Goal: Transaction & Acquisition: Purchase product/service

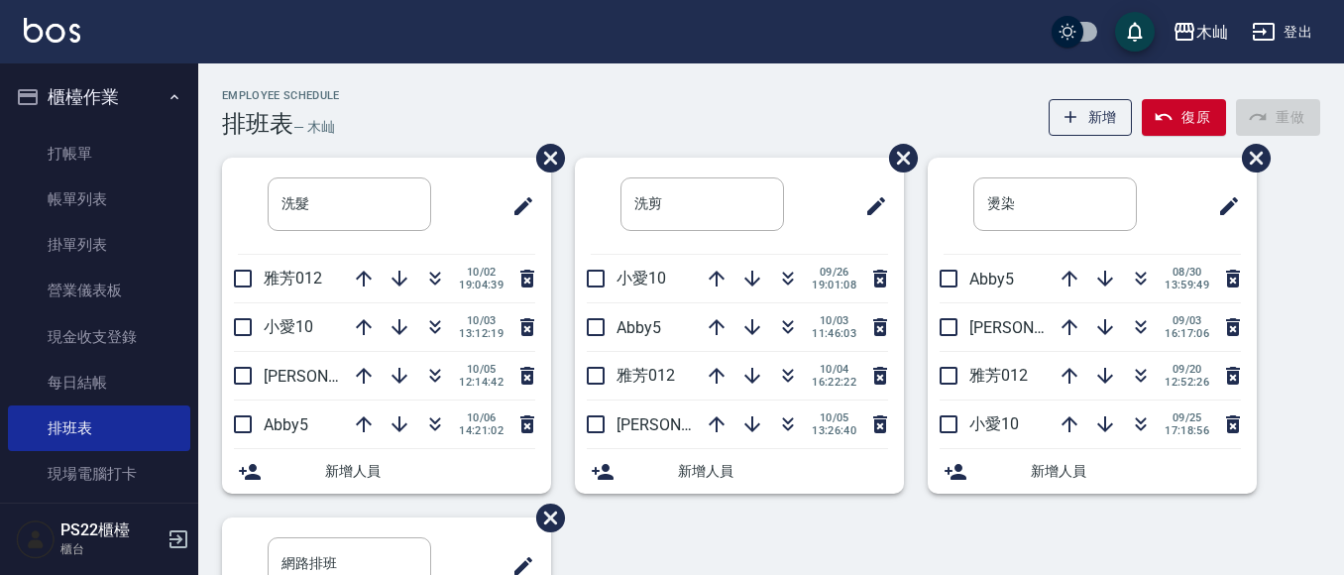
scroll to position [99, 0]
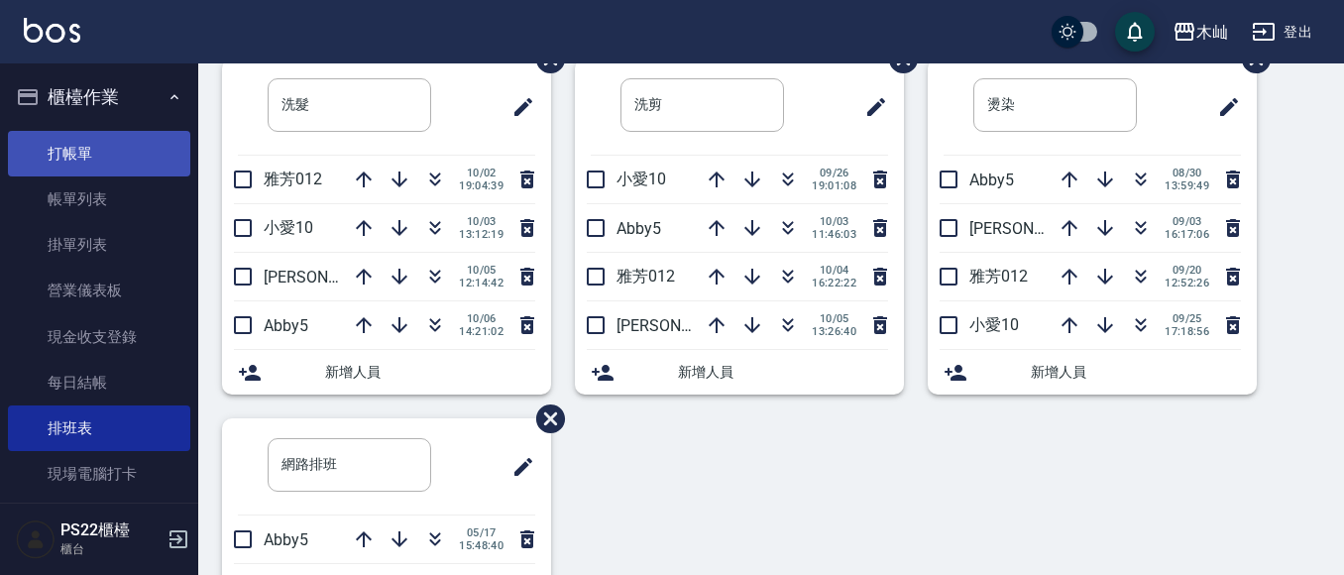
click at [137, 159] on link "打帳單" at bounding box center [99, 154] width 182 height 46
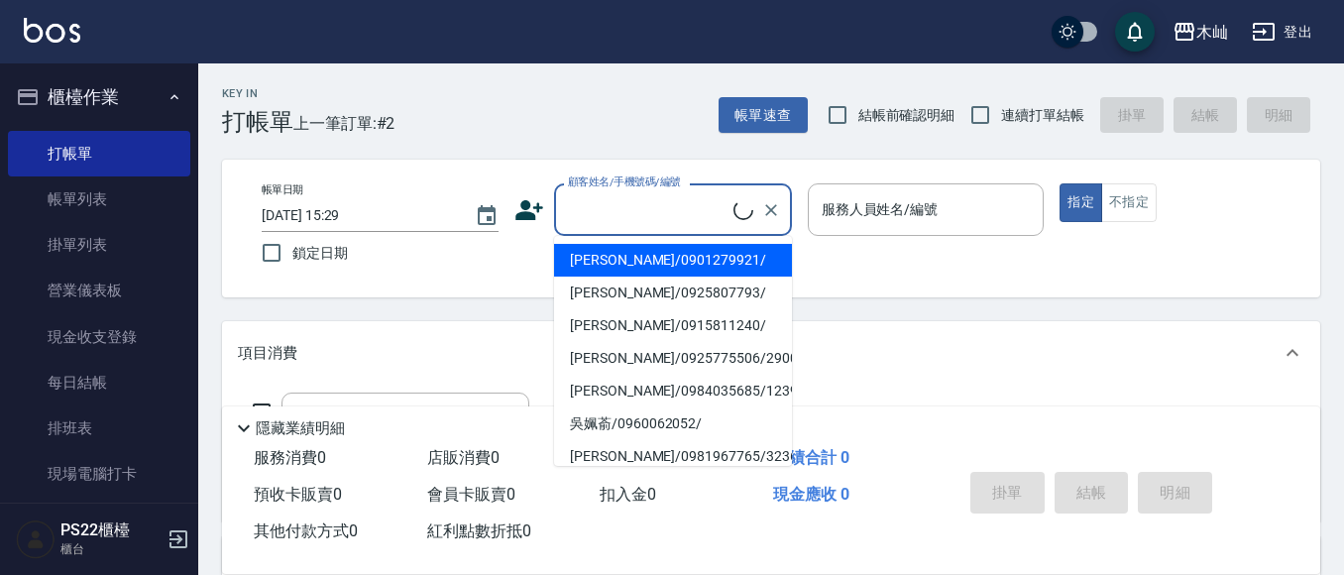
click at [695, 210] on input "顧客姓名/手機號碼/編號" at bounding box center [648, 209] width 170 height 35
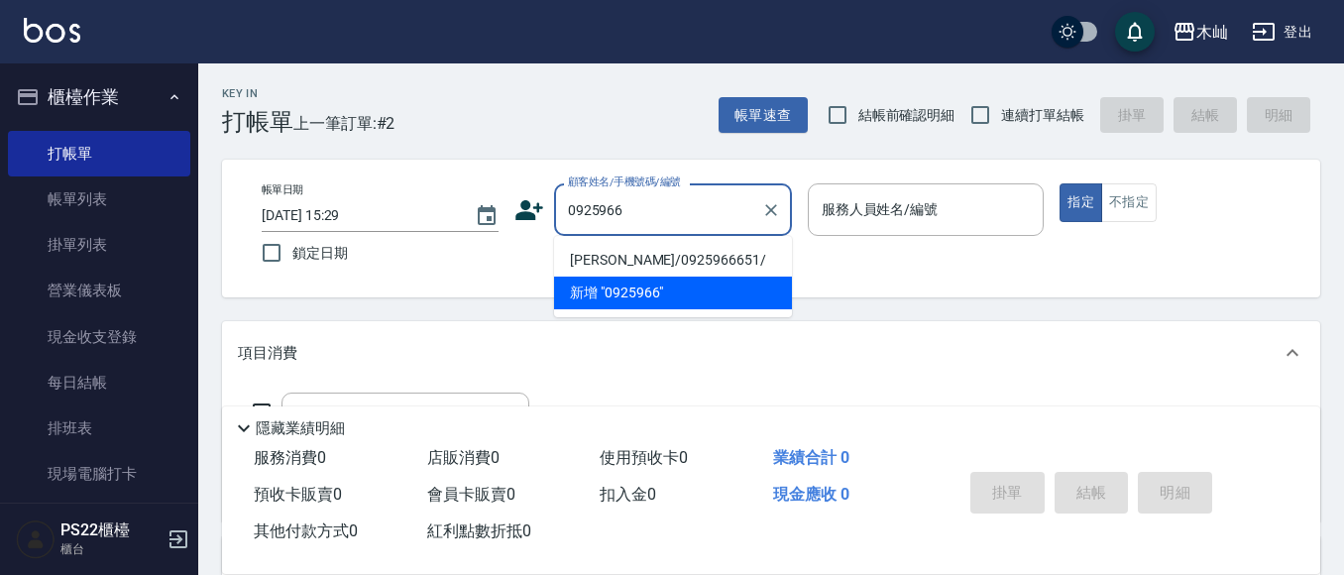
click at [675, 268] on li "[PERSON_NAME]/0925966651/" at bounding box center [673, 260] width 238 height 33
type input "[PERSON_NAME]/0925966651/"
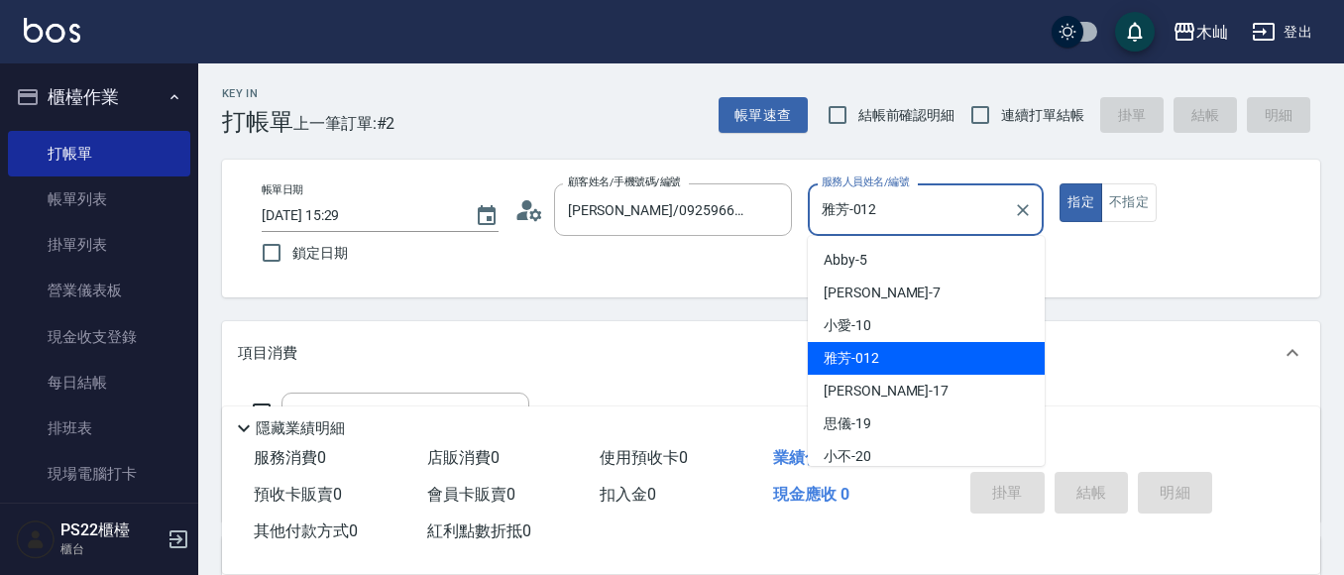
drag, startPoint x: 911, startPoint y: 208, endPoint x: 807, endPoint y: 231, distance: 106.5
click at [808, 231] on div "雅芳-012 服務人員姓名/編號" at bounding box center [926, 209] width 237 height 53
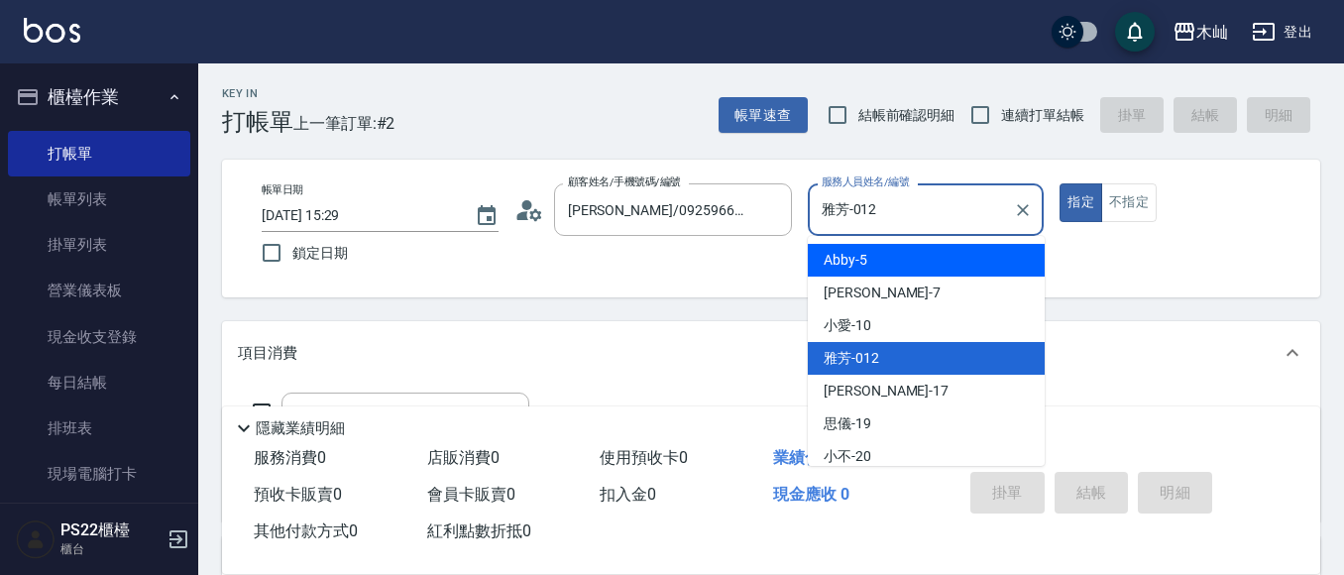
click at [846, 262] on span "Abby -5" at bounding box center [845, 260] width 44 height 21
type input "Abby-5"
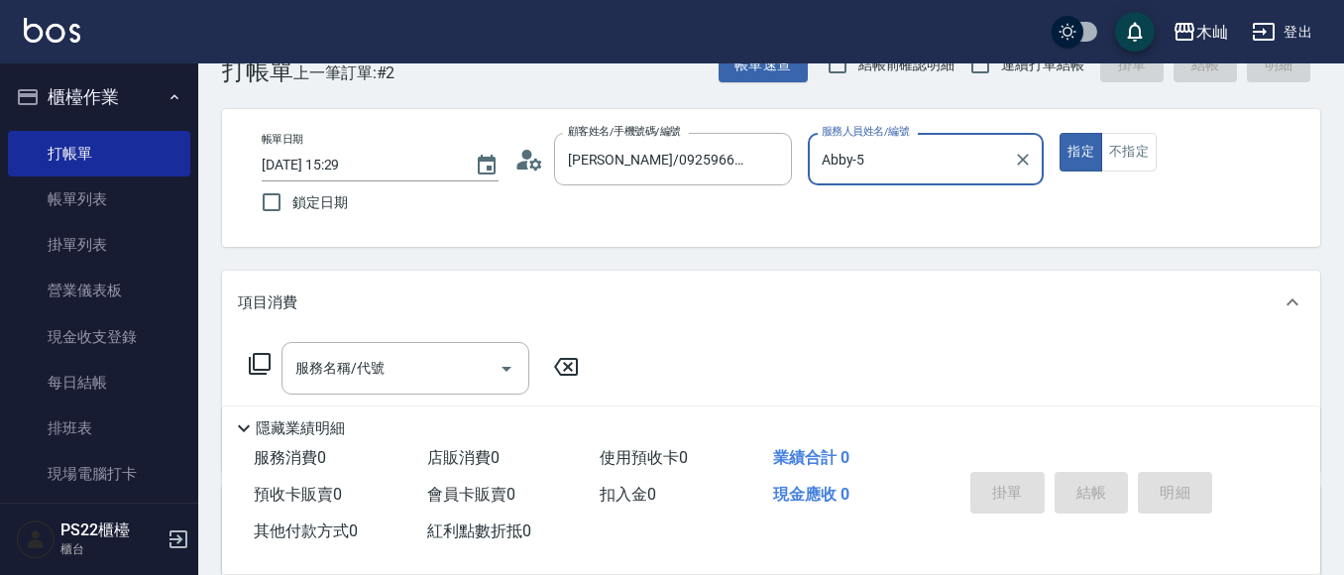
scroll to position [99, 0]
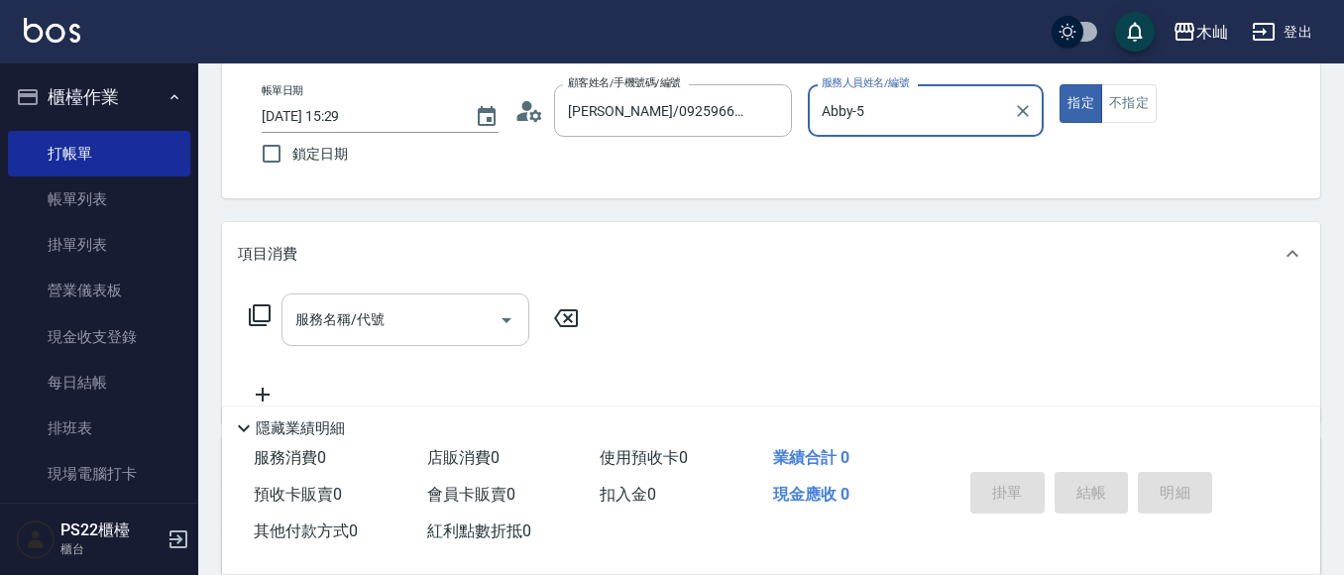
click at [445, 319] on input "服務名稱/代號" at bounding box center [390, 319] width 200 height 35
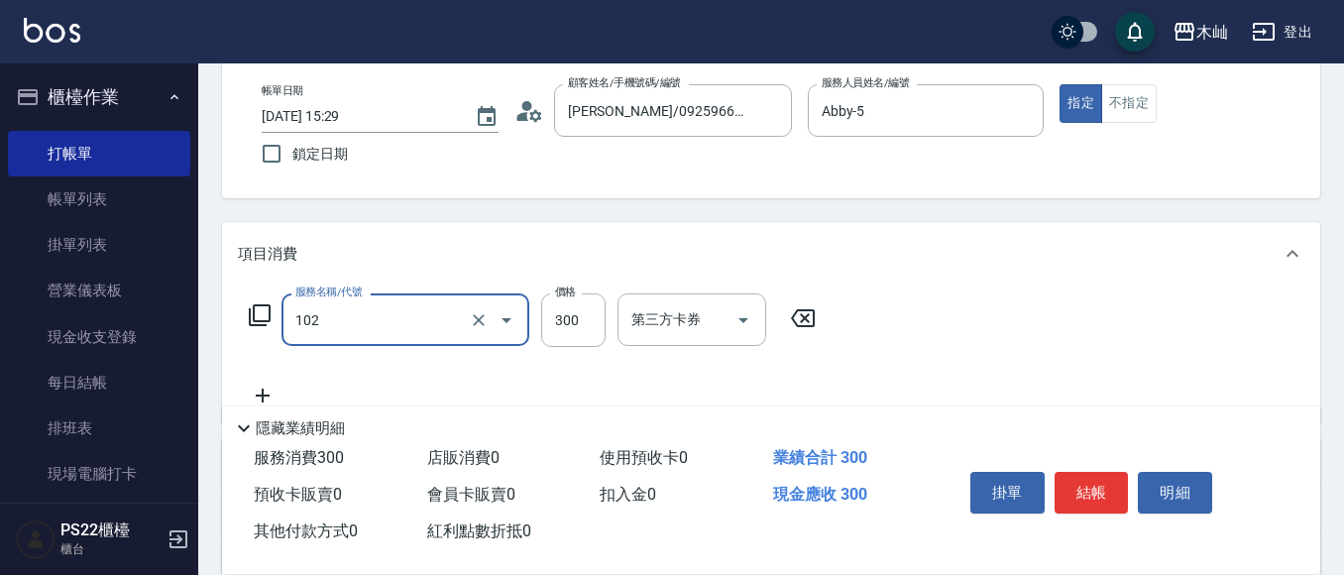
type input "精油洗髮(102)"
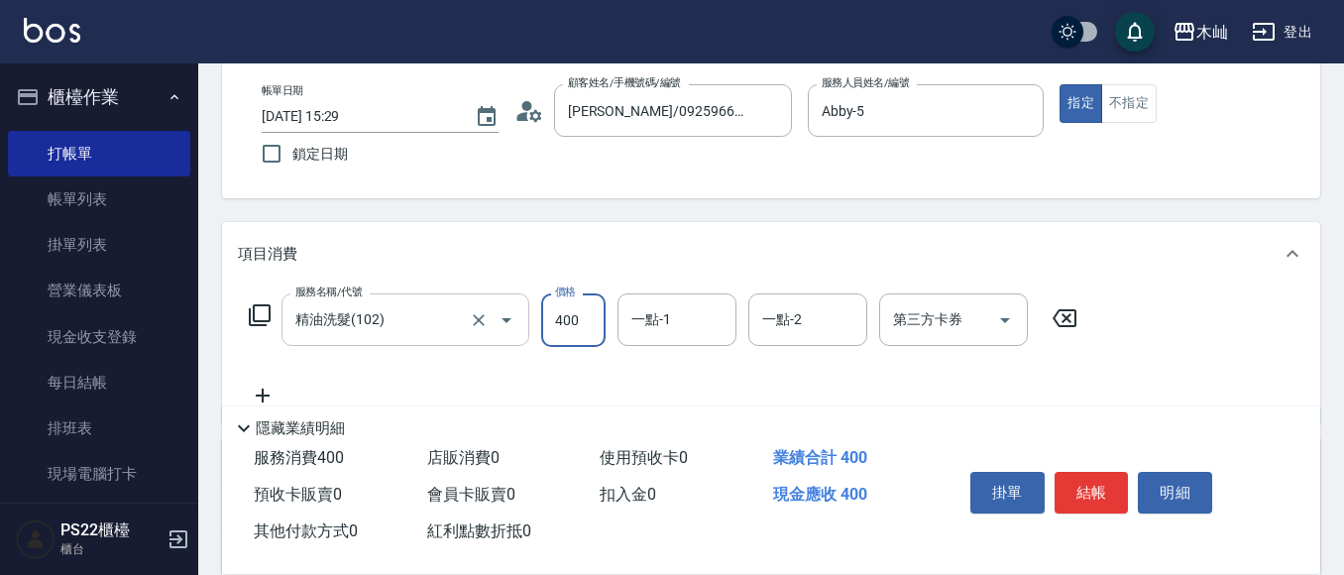
type input "400"
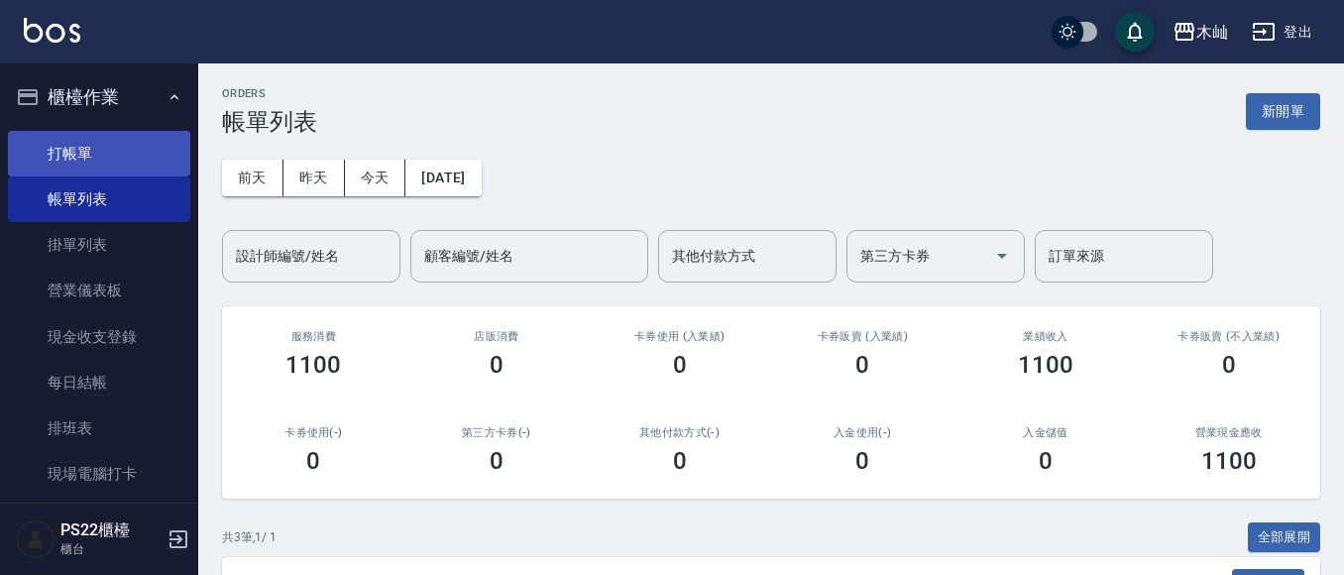
click at [30, 153] on link "打帳單" at bounding box center [99, 154] width 182 height 46
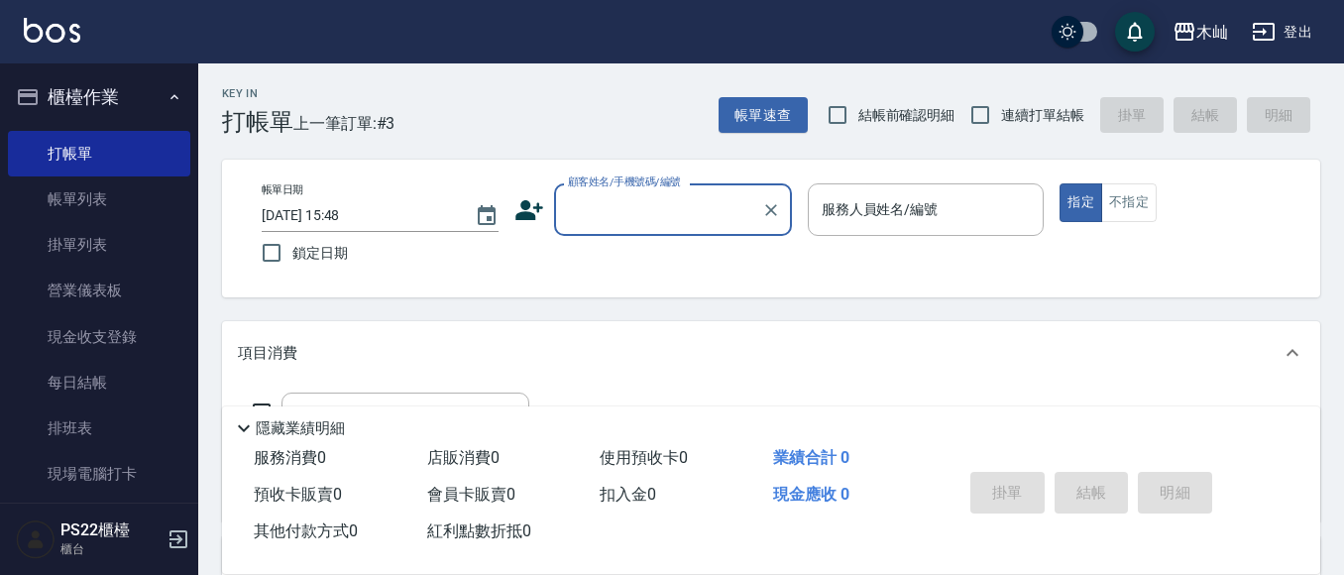
click at [626, 213] on input "顧客姓名/手機號碼/編號" at bounding box center [658, 209] width 190 height 35
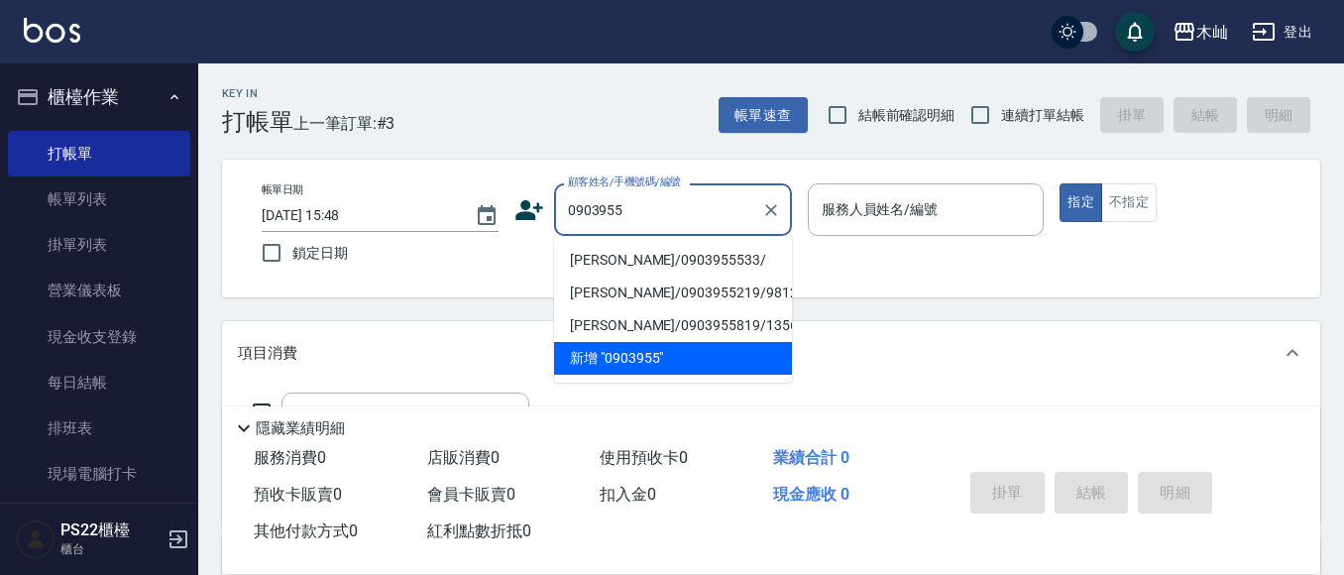
click at [684, 256] on li "[PERSON_NAME]/0903955533/" at bounding box center [673, 260] width 238 height 33
type input "[PERSON_NAME]/0903955533/"
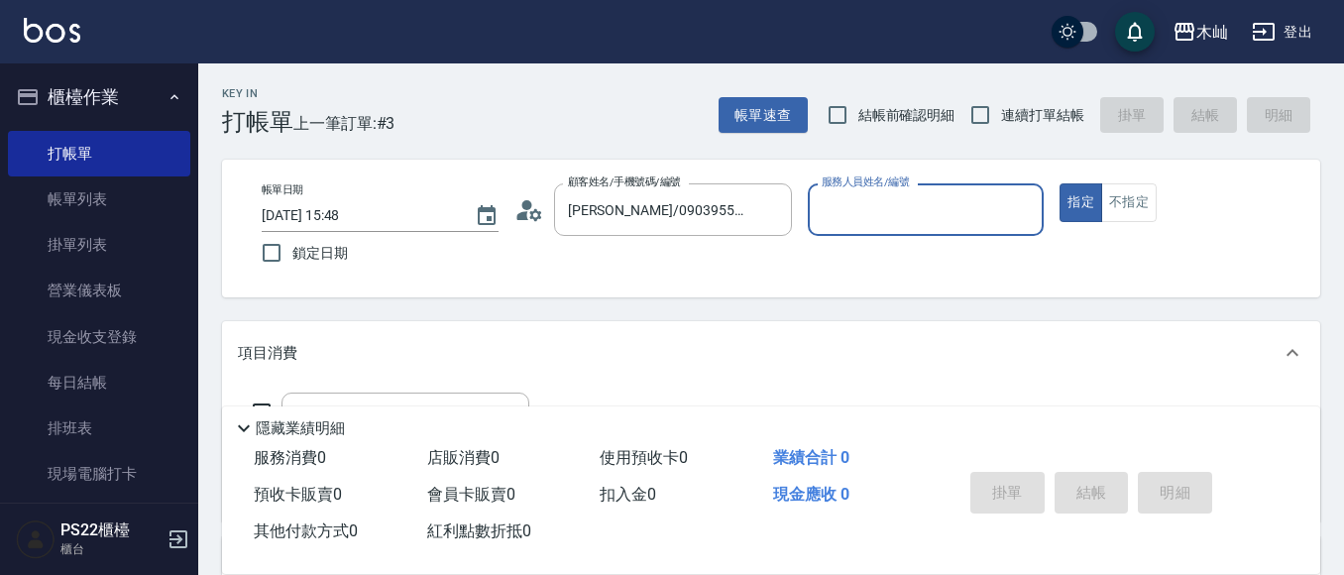
click at [965, 210] on input "服務人員姓名/編號" at bounding box center [926, 209] width 219 height 35
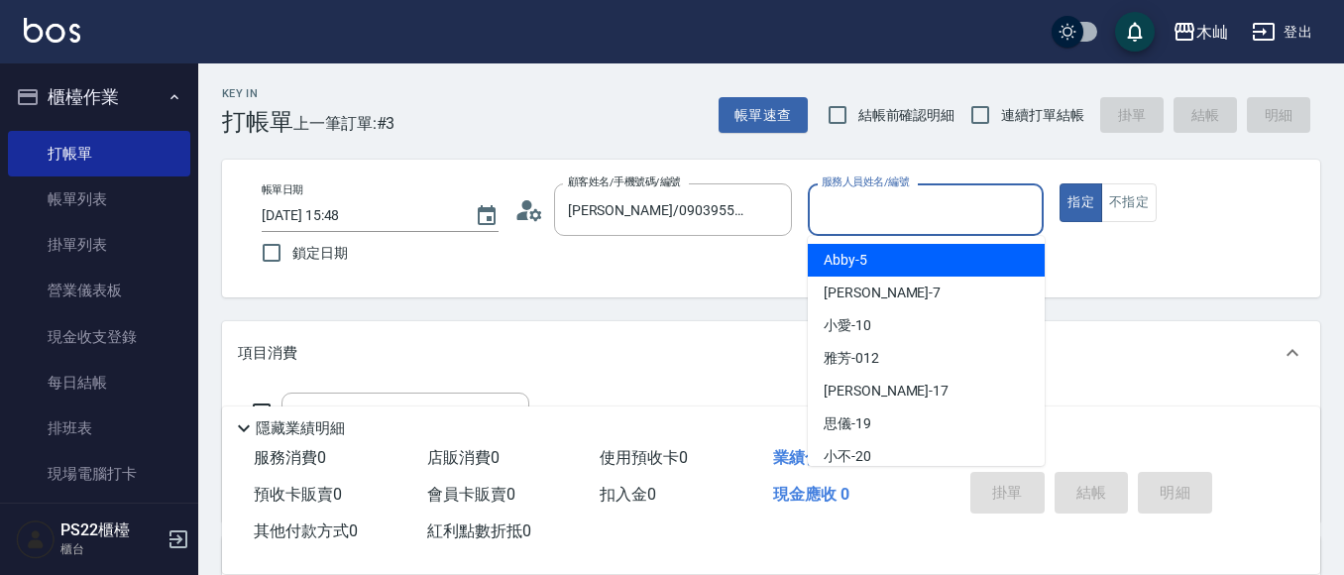
click at [913, 261] on div "Abby -5" at bounding box center [926, 260] width 237 height 33
type input "Abby-5"
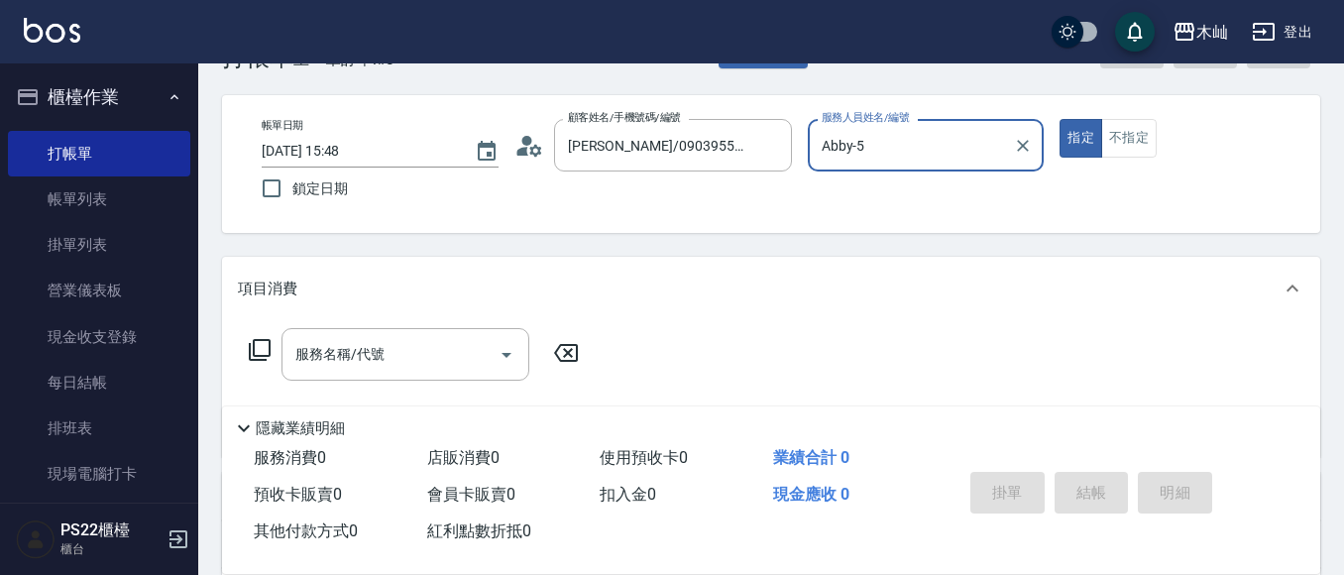
scroll to position [99, 0]
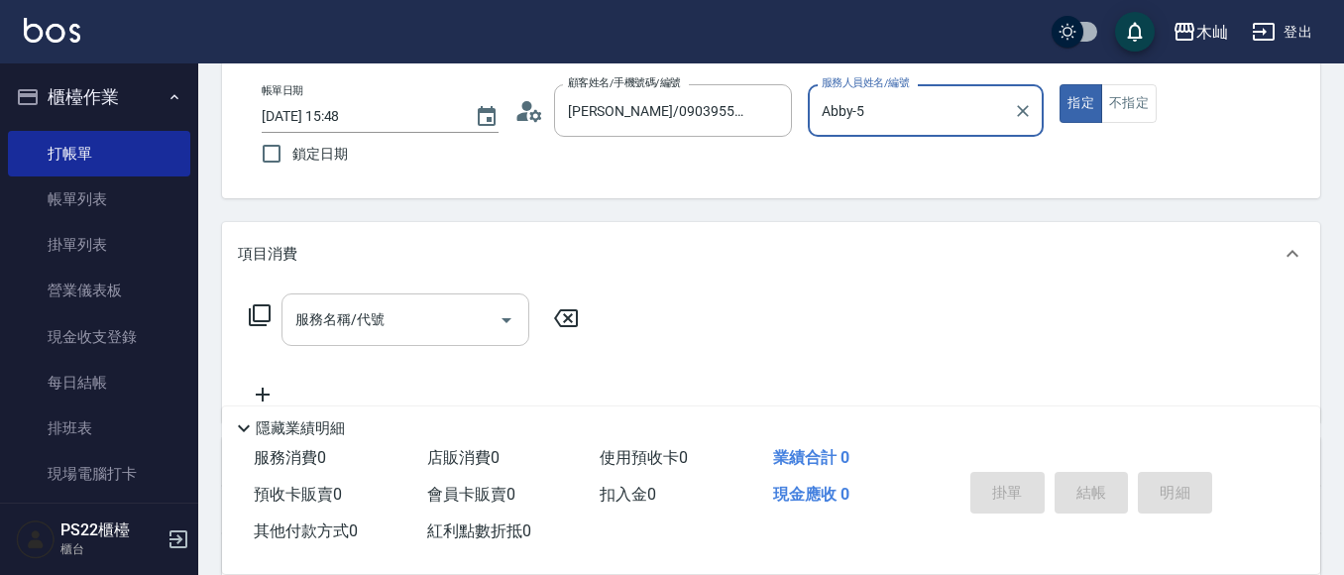
click at [423, 308] on input "服務名稱/代號" at bounding box center [390, 319] width 200 height 35
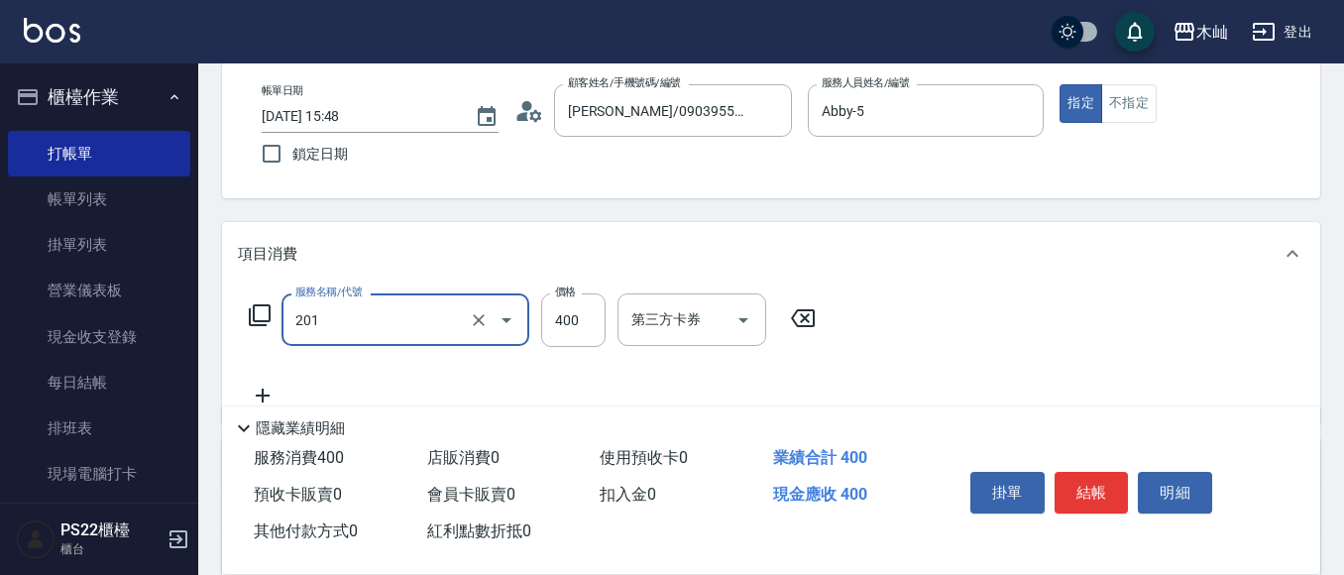
type input "洗剪(201)"
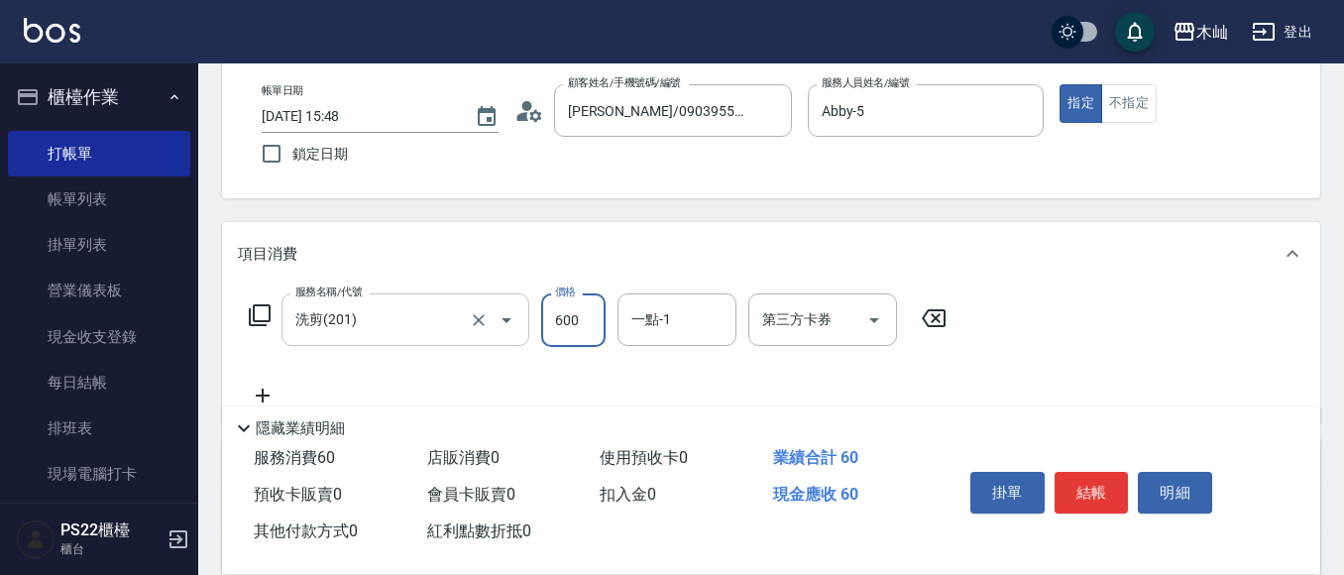
type input "600"
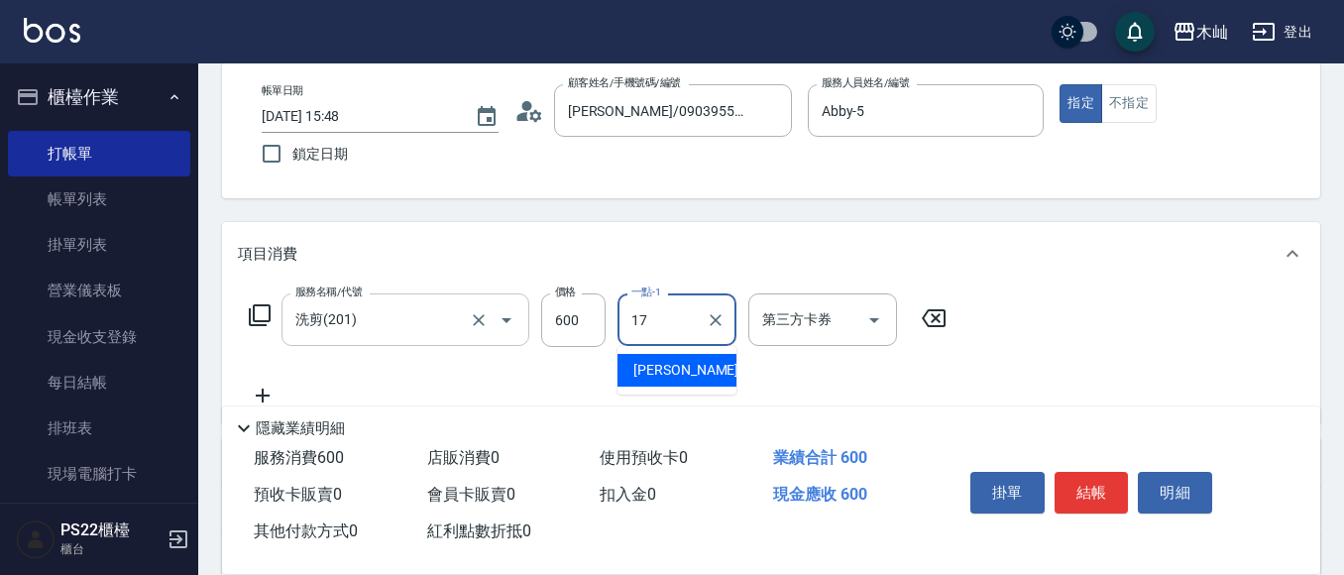
type input "[PERSON_NAME]-17"
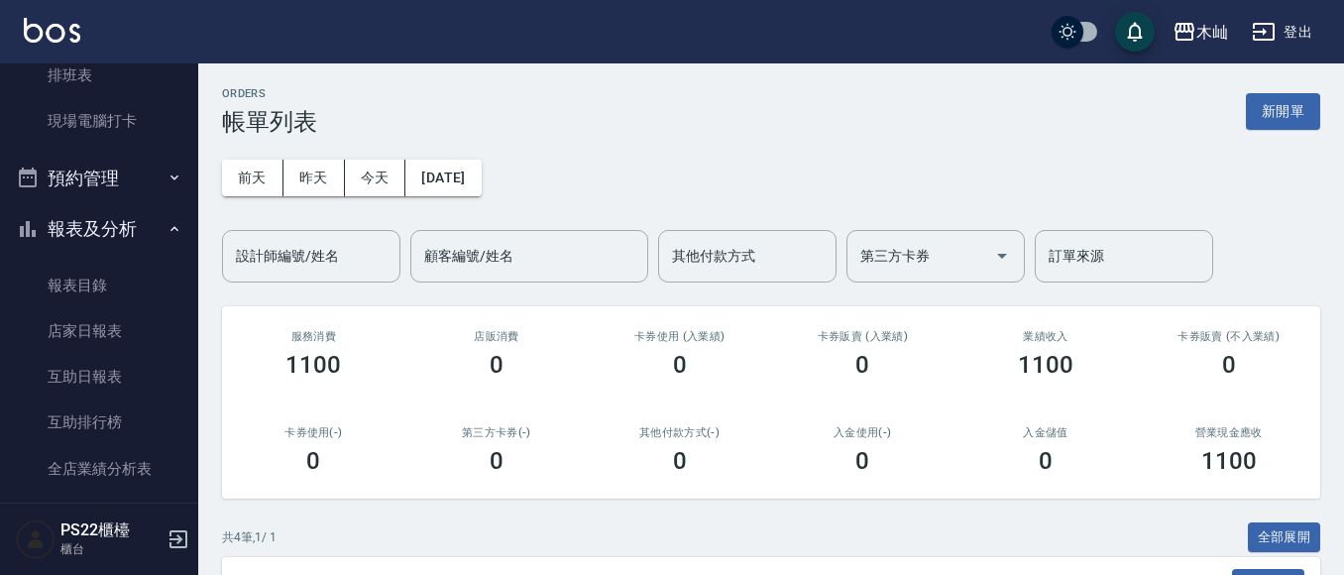
scroll to position [495, 0]
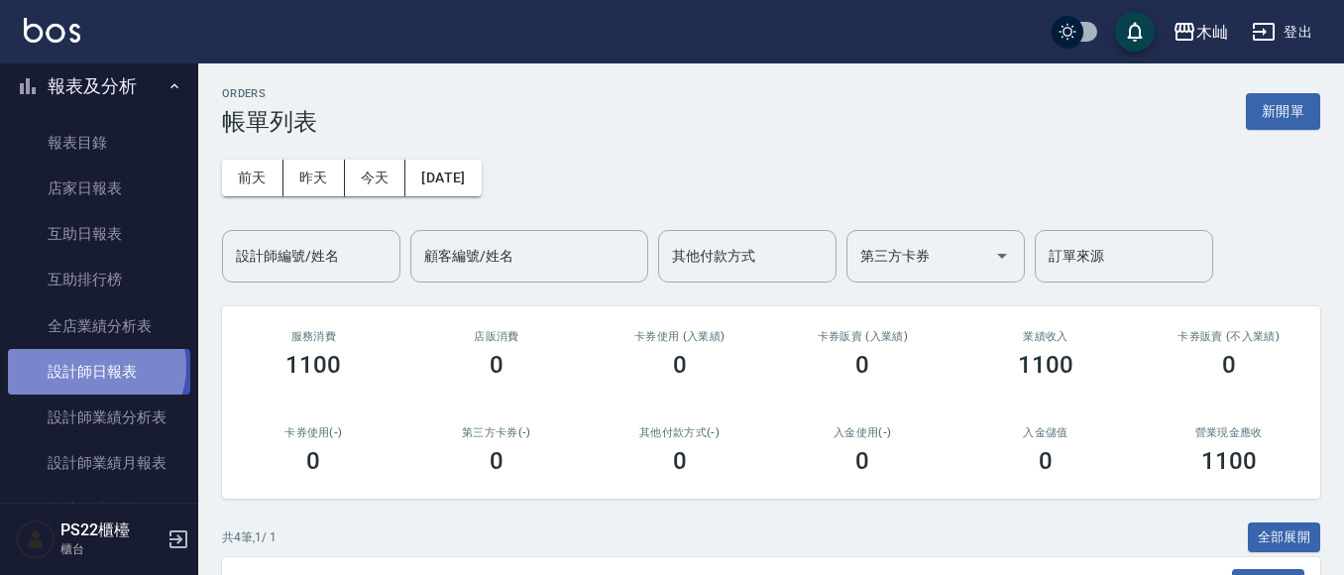
click at [91, 367] on link "設計師日報表" at bounding box center [99, 372] width 182 height 46
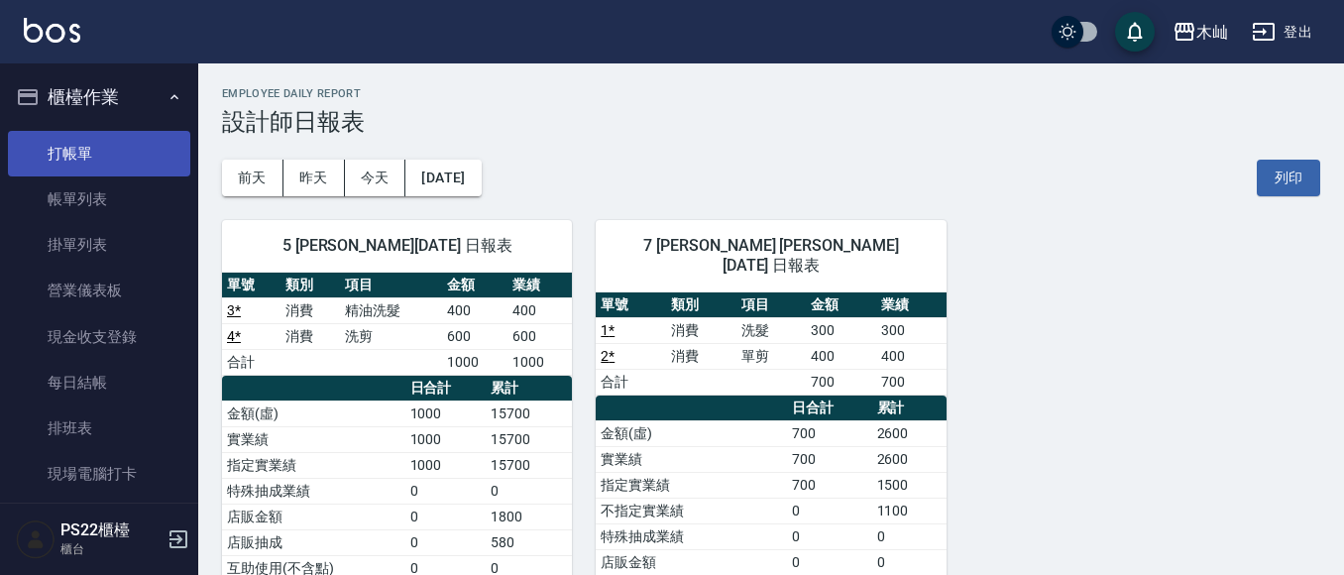
click at [101, 147] on link "打帳單" at bounding box center [99, 154] width 182 height 46
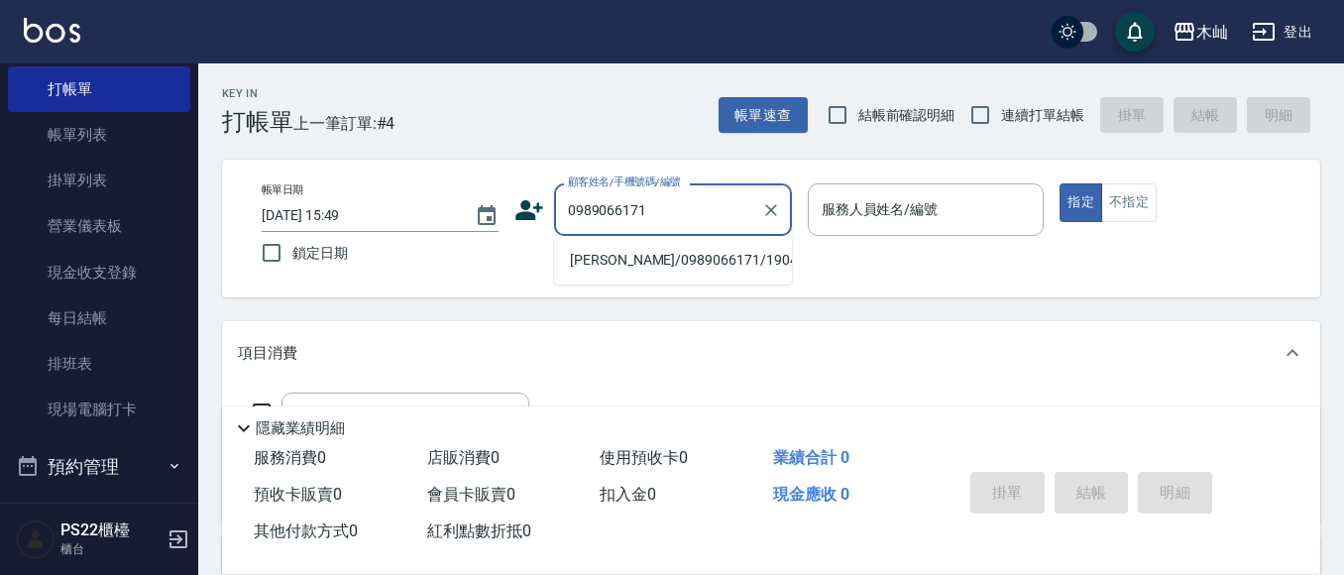
scroll to position [99, 0]
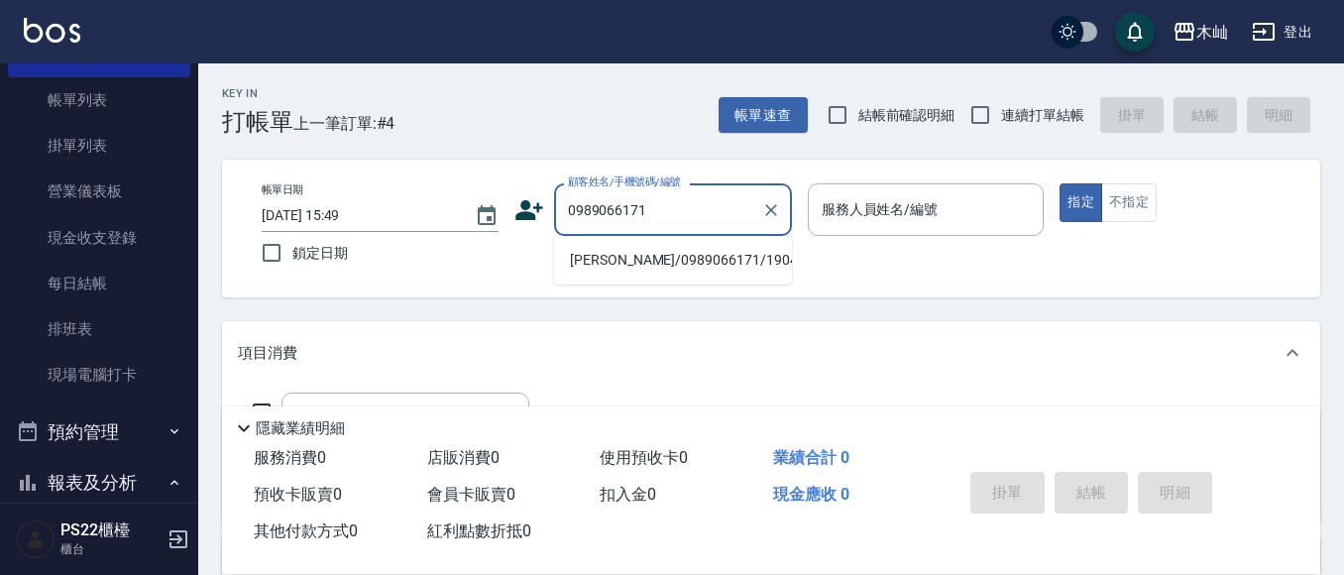
click at [677, 260] on li "[PERSON_NAME]/0989066171/19041" at bounding box center [673, 260] width 238 height 33
type input "[PERSON_NAME]/0989066171/19041"
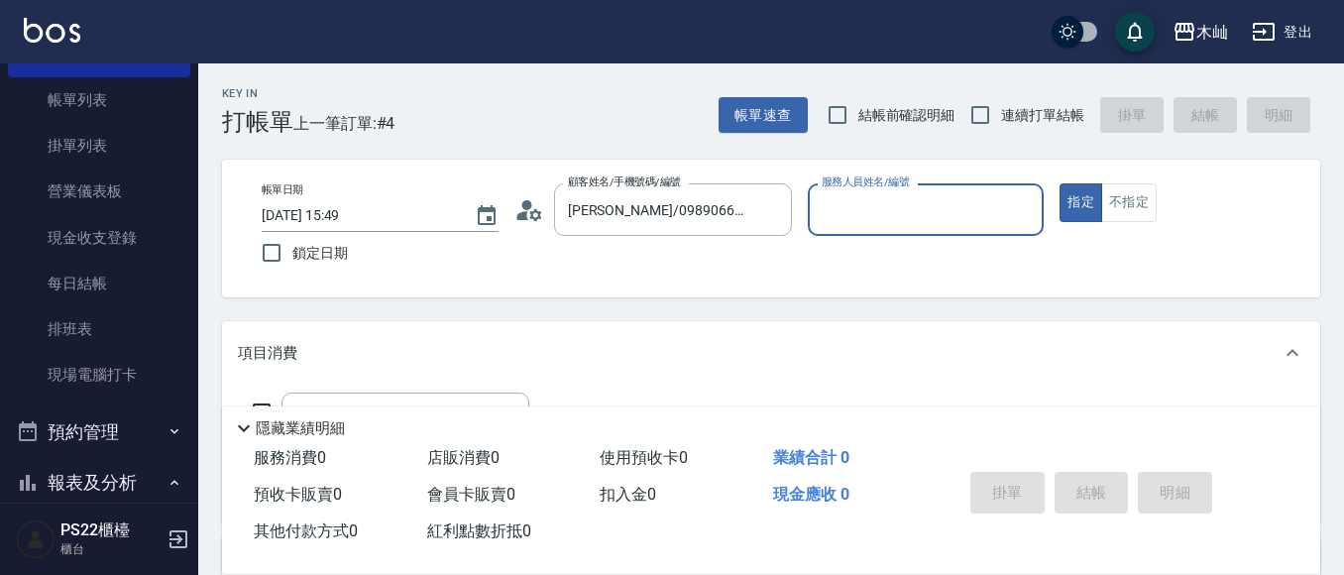
type input "雅芳-012"
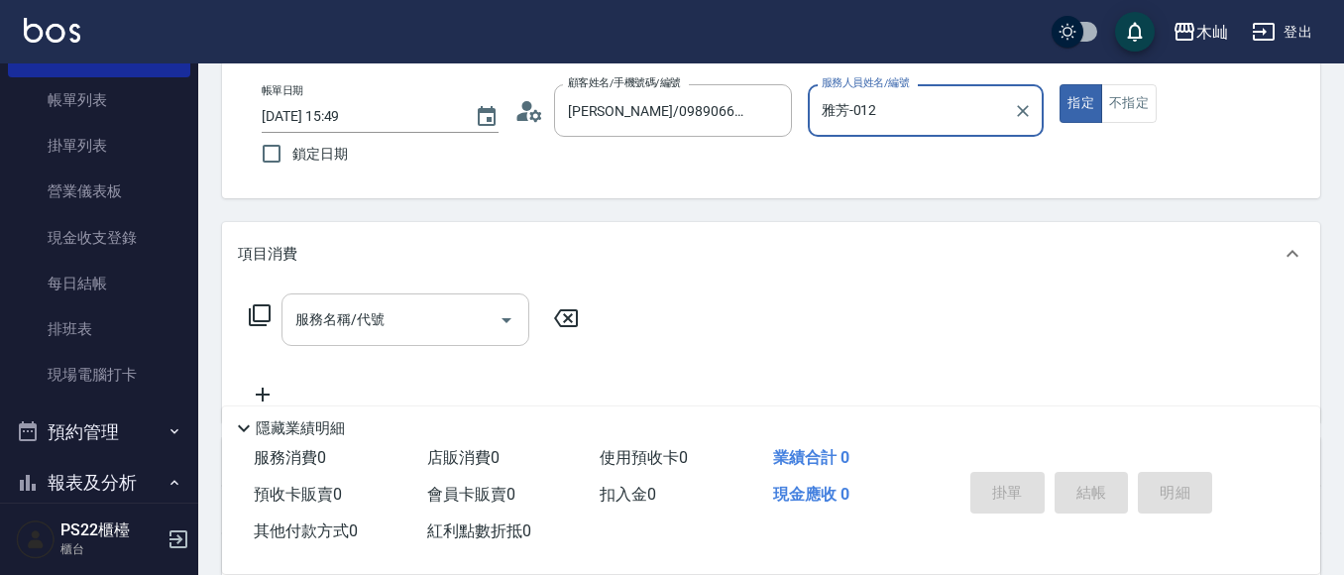
click at [431, 325] on input "服務名稱/代號" at bounding box center [390, 319] width 200 height 35
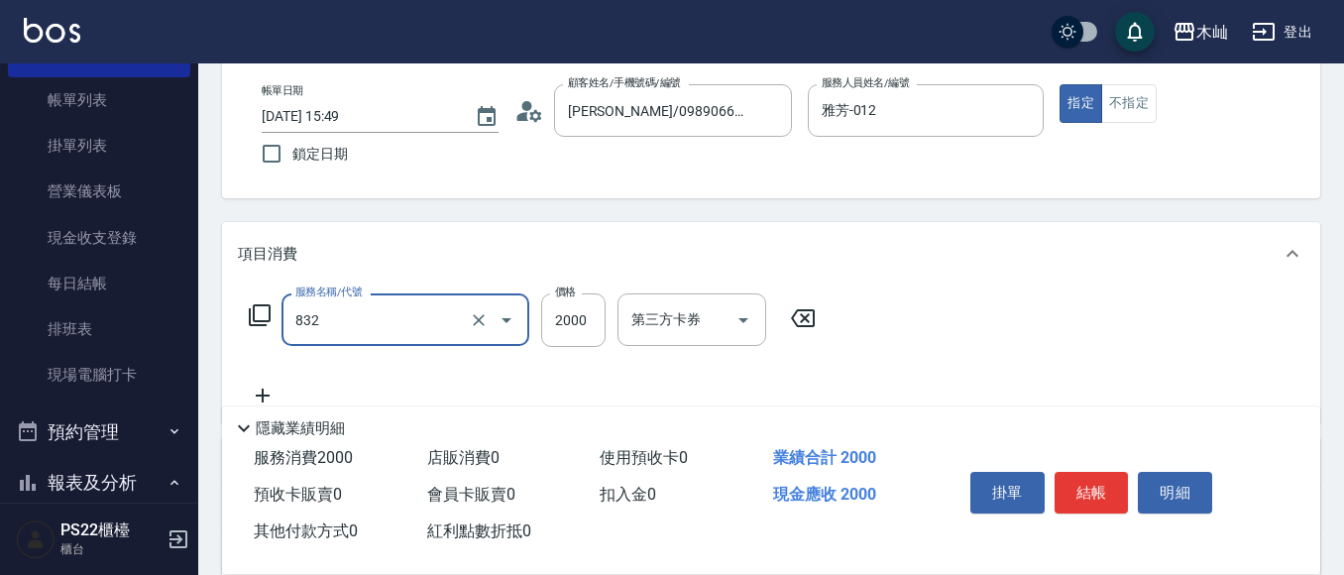
type input "A級頂級染髮(832)"
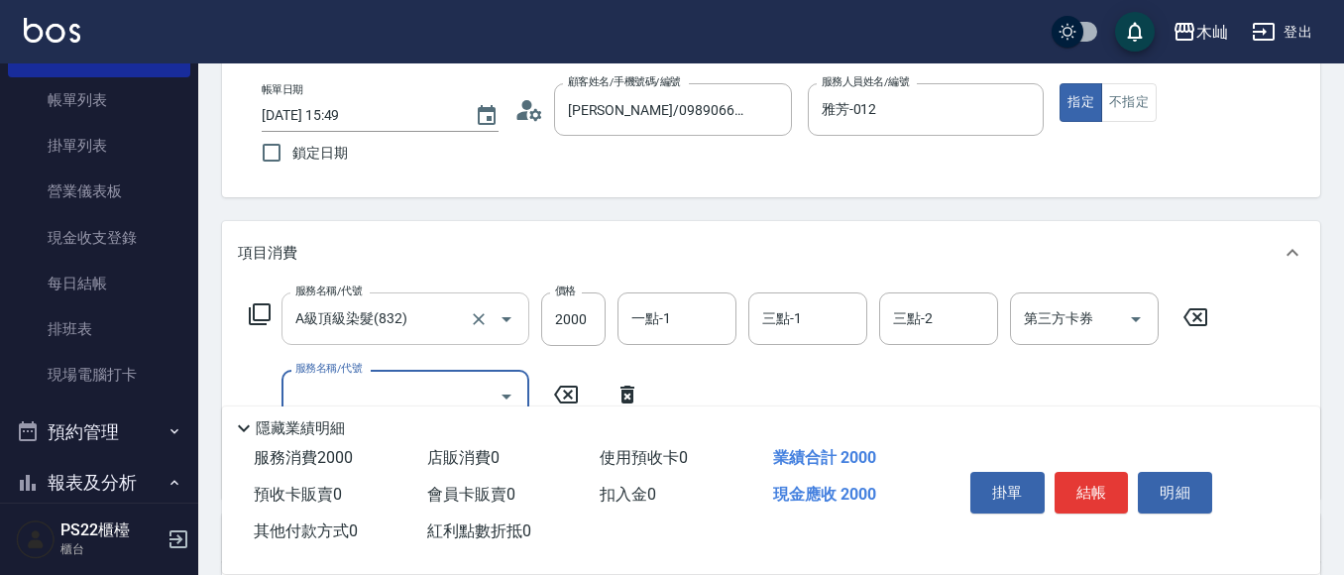
scroll to position [198, 0]
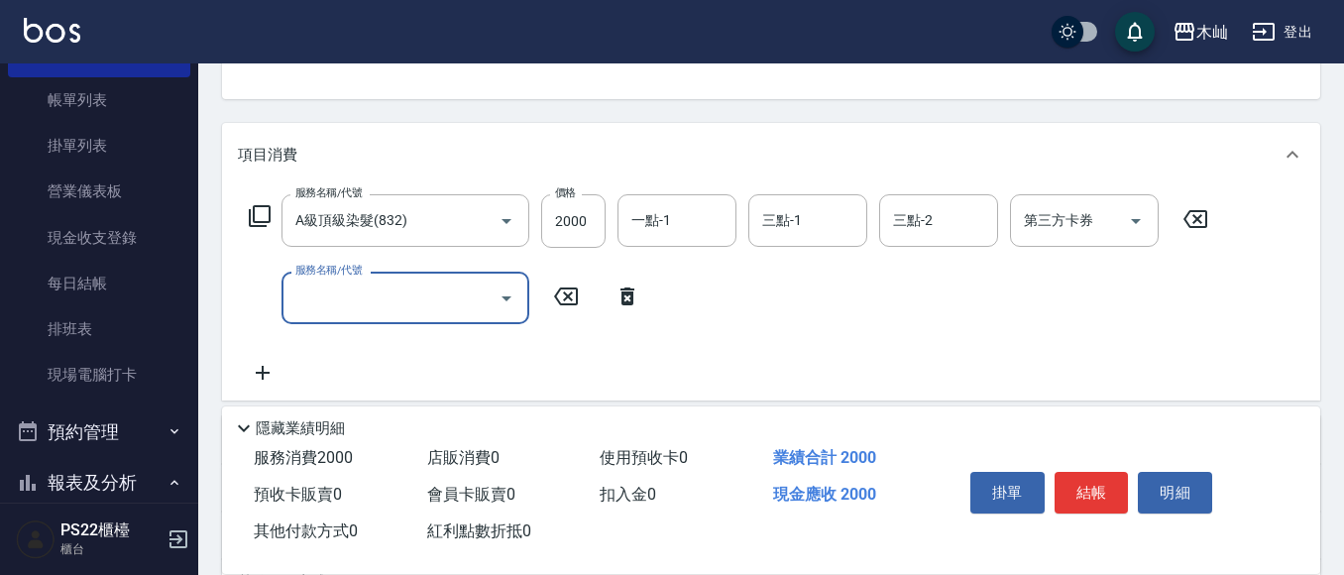
click at [445, 314] on input "服務名稱/代號" at bounding box center [390, 297] width 200 height 35
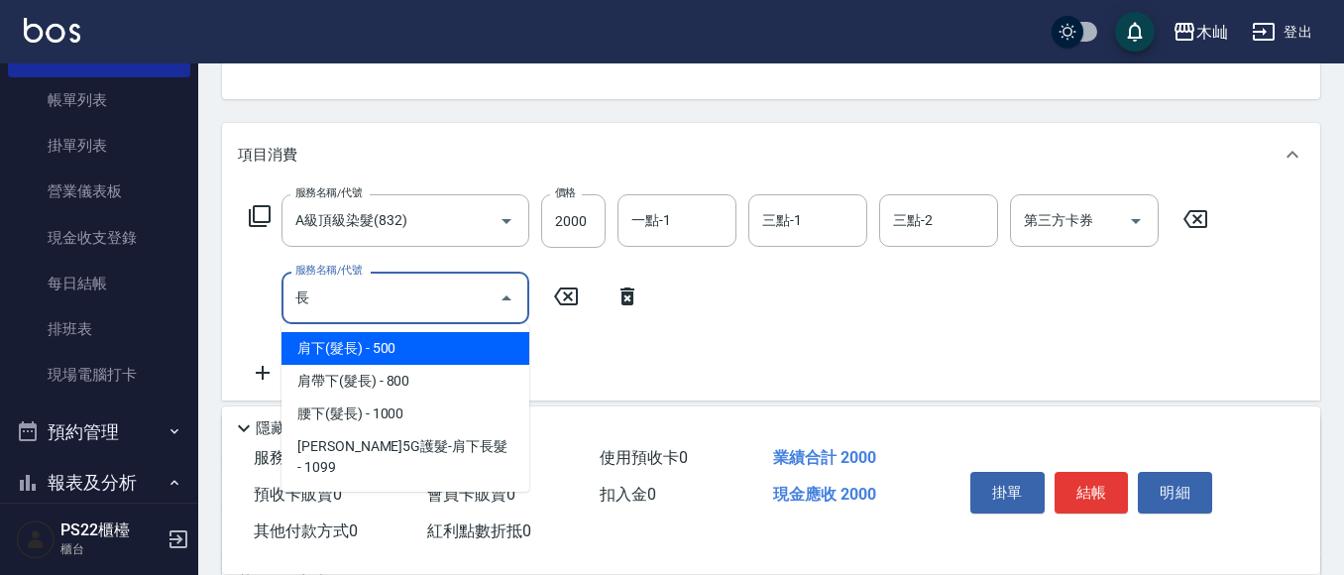
click at [470, 346] on span "肩下(髮長) - 500" at bounding box center [405, 348] width 248 height 33
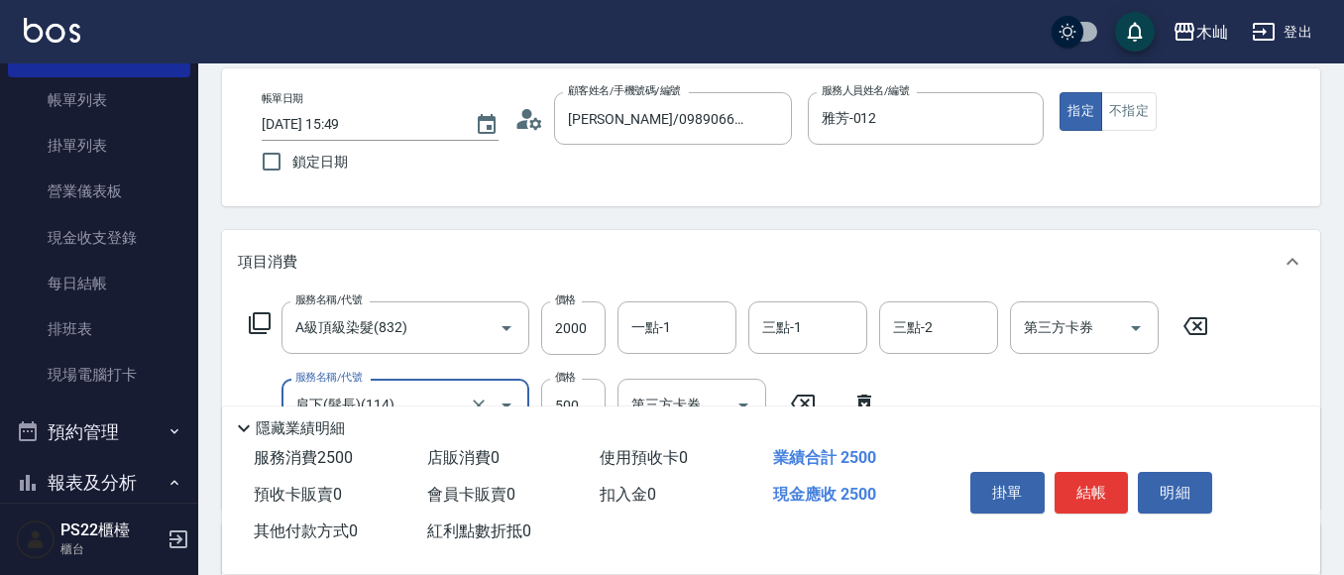
scroll to position [0, 0]
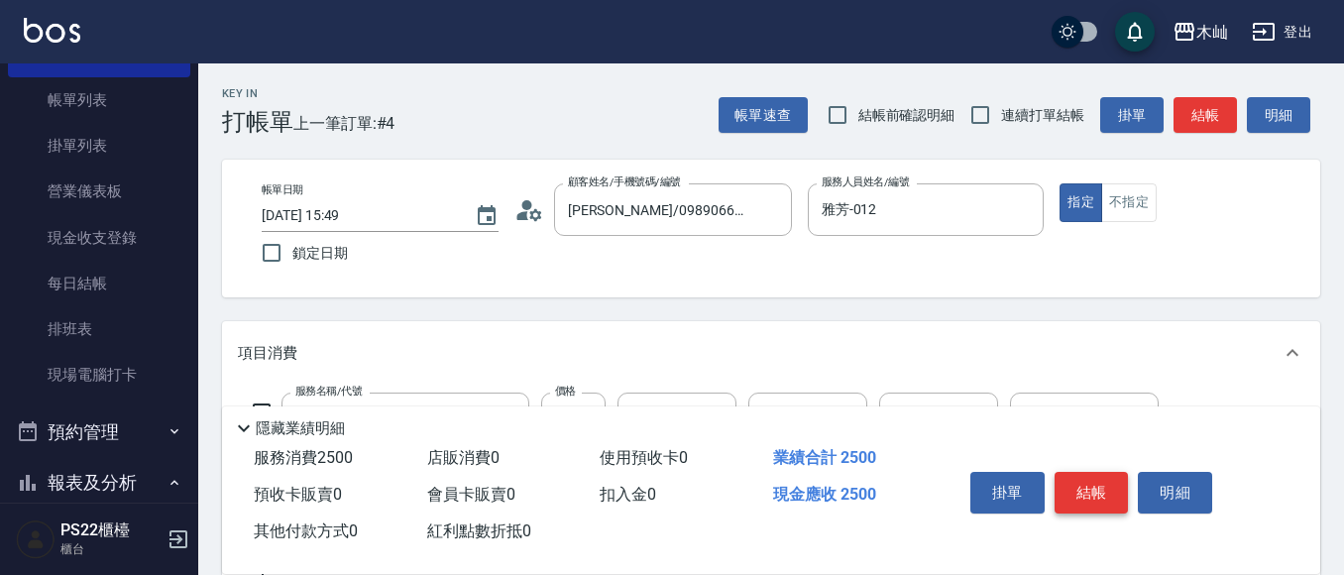
type input "肩下(髮長)(114)"
click at [1098, 482] on button "結帳" at bounding box center [1091, 493] width 74 height 42
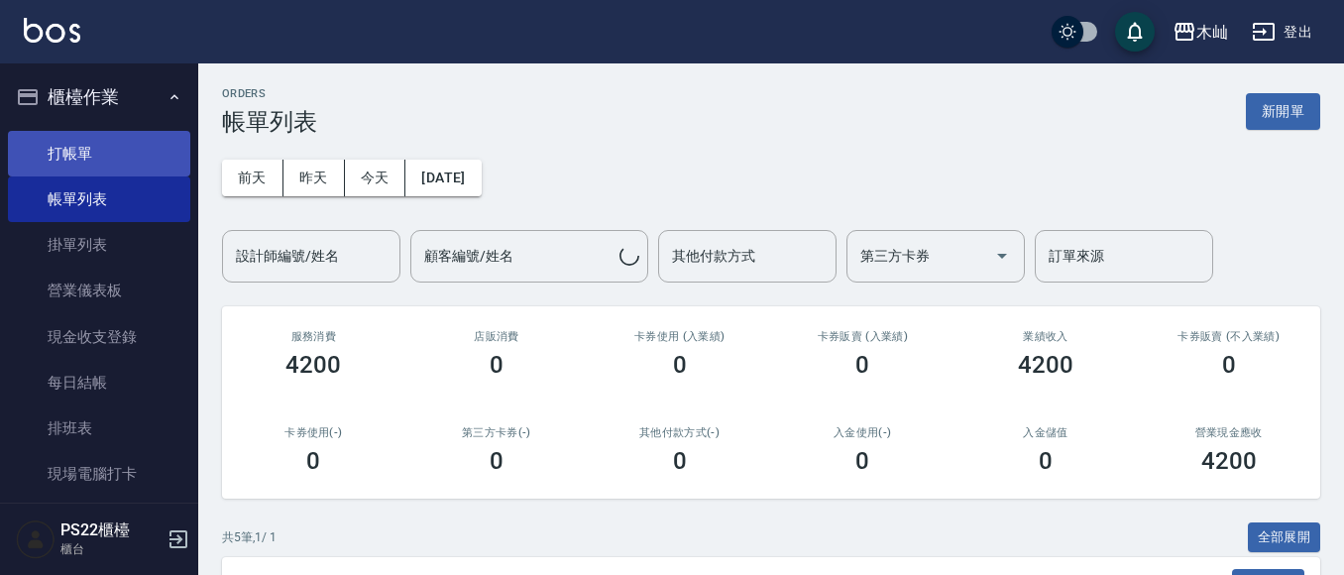
click at [138, 139] on link "打帳單" at bounding box center [99, 154] width 182 height 46
